Goal: Information Seeking & Learning: Learn about a topic

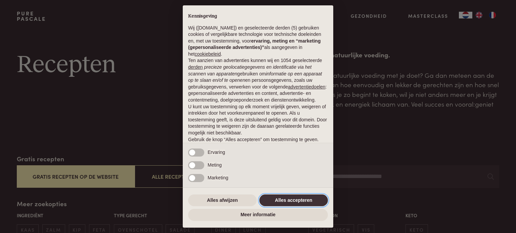
click at [287, 198] on button "Alles accepteren" at bounding box center [293, 201] width 69 height 12
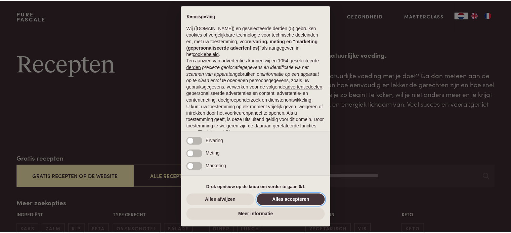
scroll to position [36, 0]
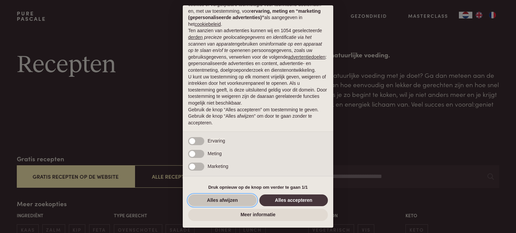
click at [241, 200] on button "Alles afwijzen" at bounding box center [222, 201] width 69 height 12
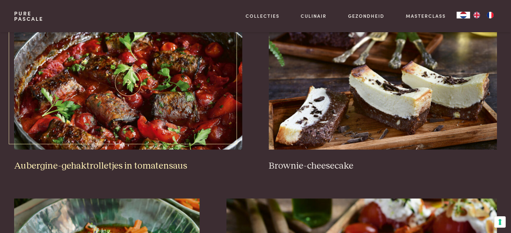
scroll to position [302, 0]
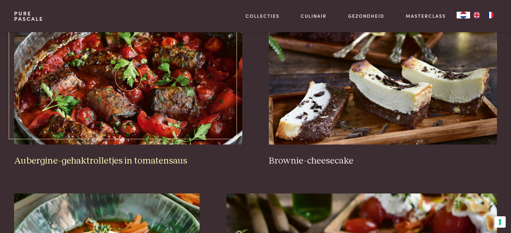
click at [163, 119] on img at bounding box center [128, 77] width 228 height 134
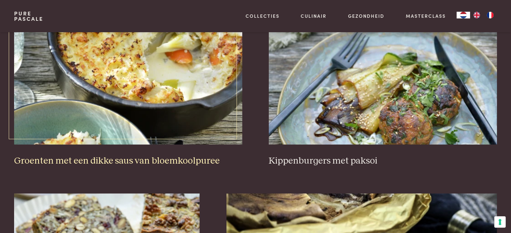
click at [197, 129] on img at bounding box center [128, 77] width 228 height 134
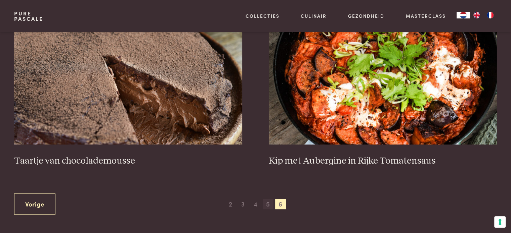
click at [268, 199] on span "5" at bounding box center [268, 204] width 11 height 11
click at [268, 210] on span "5" at bounding box center [268, 204] width 11 height 11
click at [43, 194] on link "Vorige" at bounding box center [34, 204] width 41 height 21
click at [254, 199] on span "4" at bounding box center [255, 204] width 11 height 11
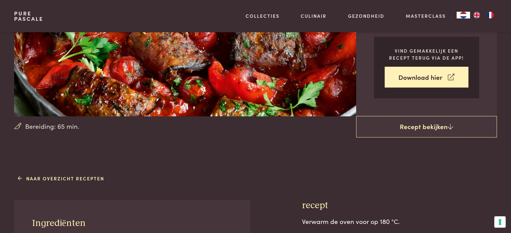
scroll to position [67, 0]
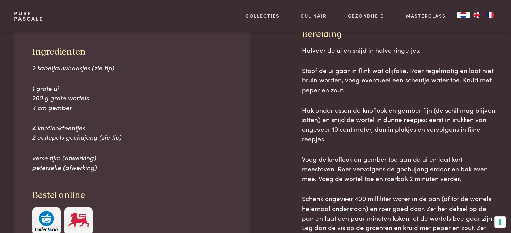
scroll to position [168, 0]
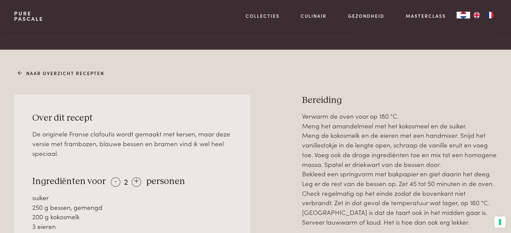
scroll to position [235, 0]
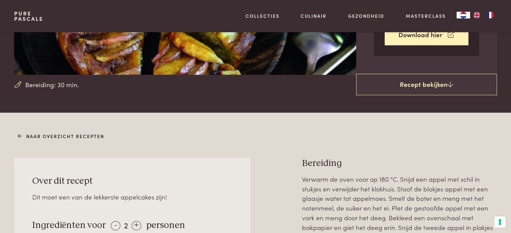
scroll to position [168, 0]
